Goal: Find specific page/section: Find specific page/section

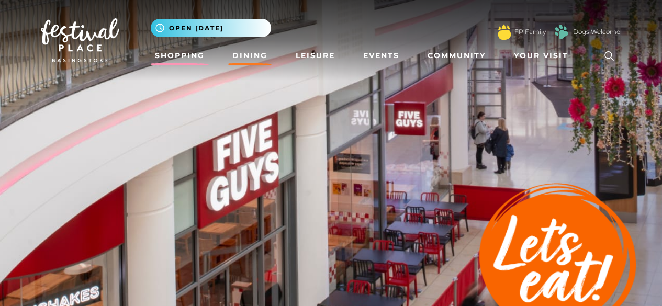
click at [160, 55] on link "Shopping" at bounding box center [180, 55] width 58 height 19
click at [254, 60] on link "Dining" at bounding box center [249, 55] width 43 height 19
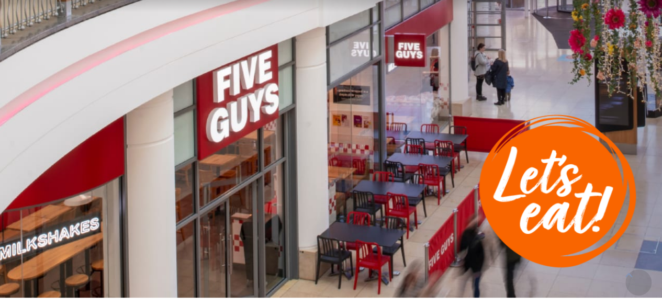
scroll to position [147, 0]
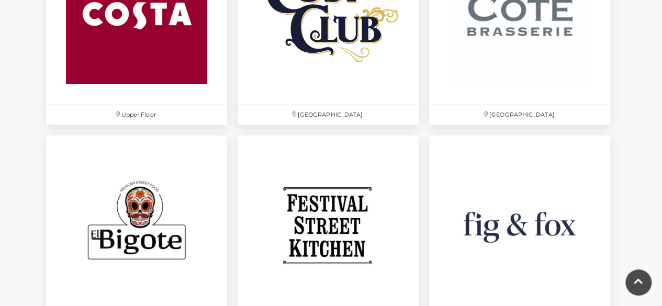
scroll to position [1465, 0]
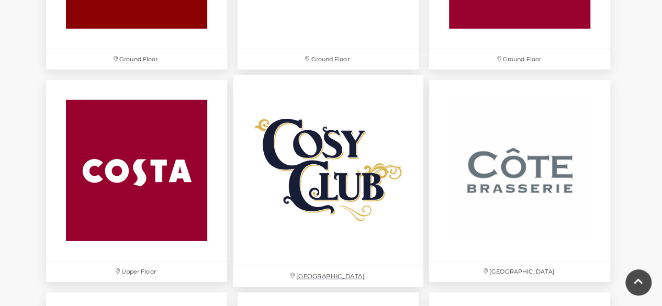
click at [322, 194] on img at bounding box center [328, 170] width 190 height 190
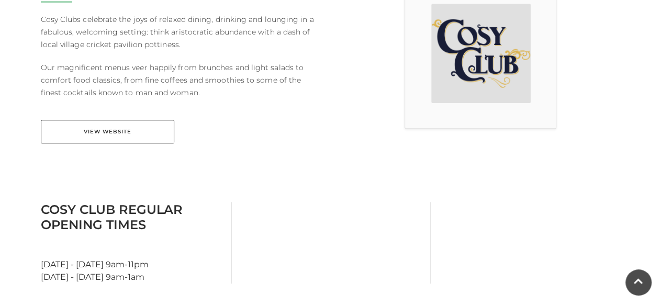
scroll to position [276, 0]
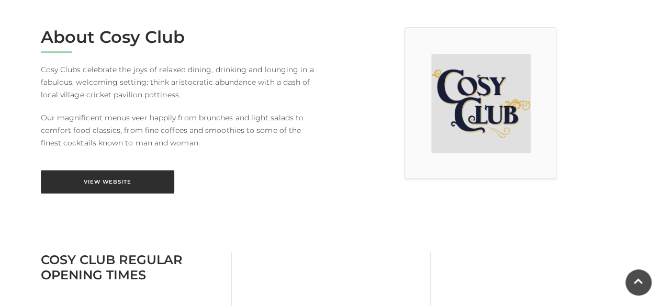
click at [106, 176] on link "View Website" at bounding box center [107, 182] width 133 height 24
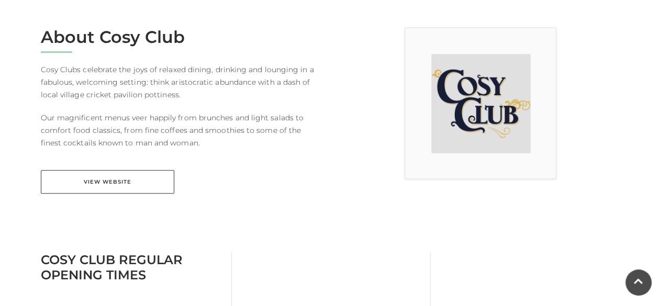
scroll to position [157, 0]
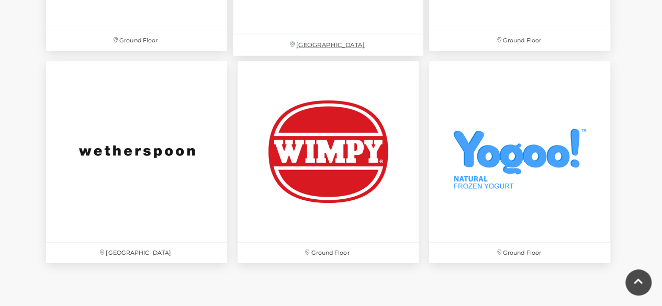
scroll to position [3662, 0]
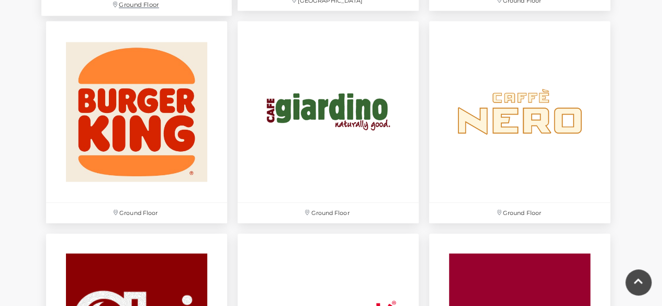
scroll to position [837, 0]
